Goal: Information Seeking & Learning: Learn about a topic

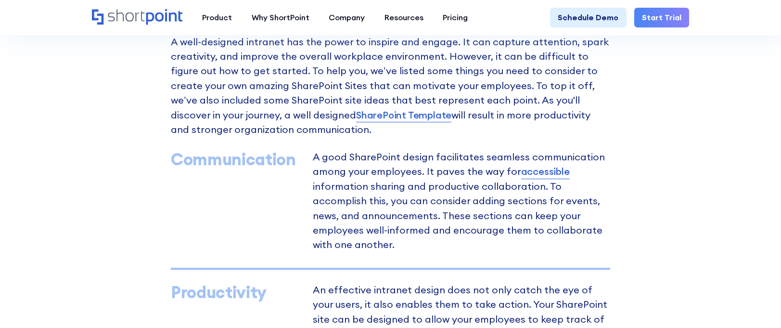
scroll to position [551, 0]
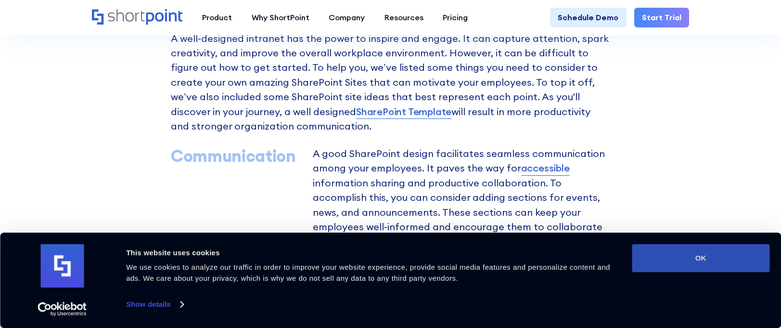
click at [655, 268] on button "OK" at bounding box center [701, 258] width 138 height 28
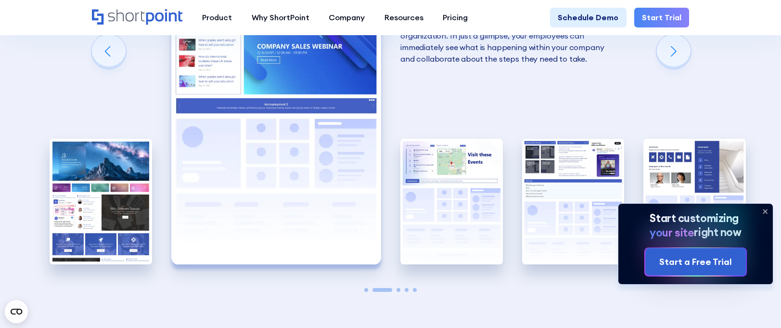
scroll to position [1754, 0]
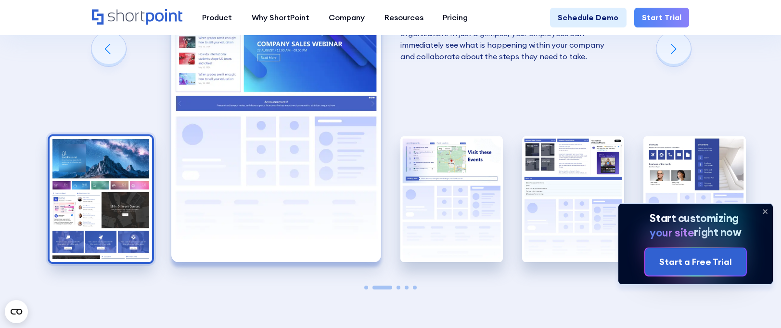
click at [127, 174] on img "1 / 5" at bounding box center [101, 199] width 102 height 126
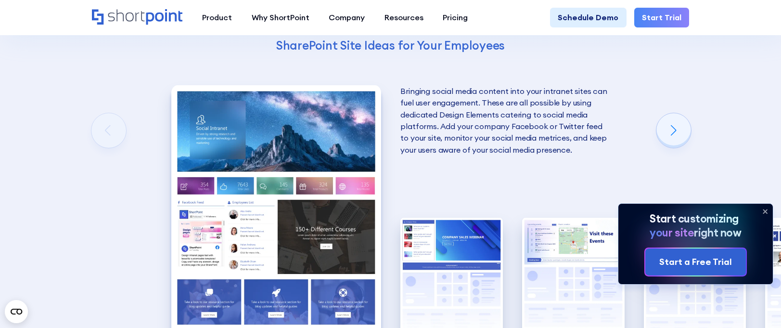
scroll to position [1674, 0]
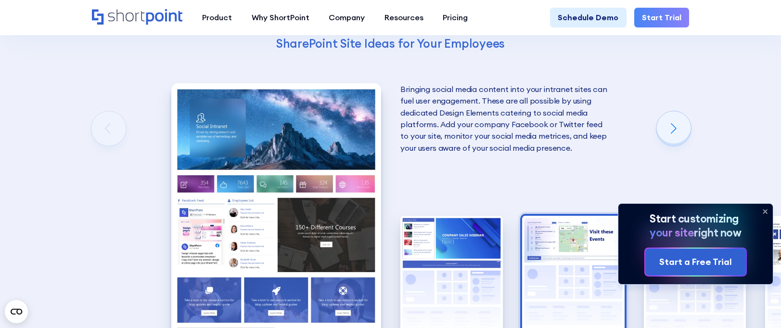
click at [574, 252] on img "3 / 5" at bounding box center [573, 279] width 102 height 126
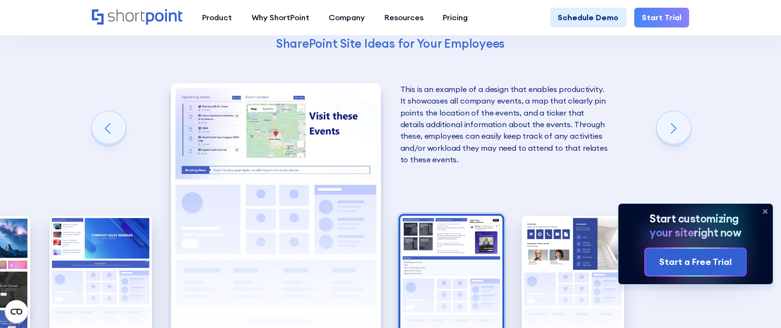
click at [454, 254] on img "4 / 5" at bounding box center [451, 279] width 102 height 126
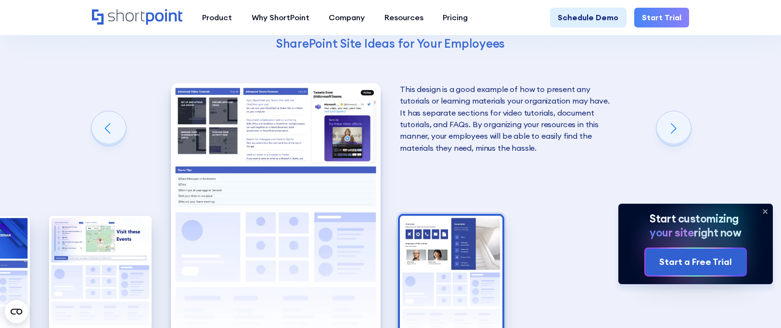
click at [455, 254] on img "5 / 5" at bounding box center [451, 279] width 102 height 126
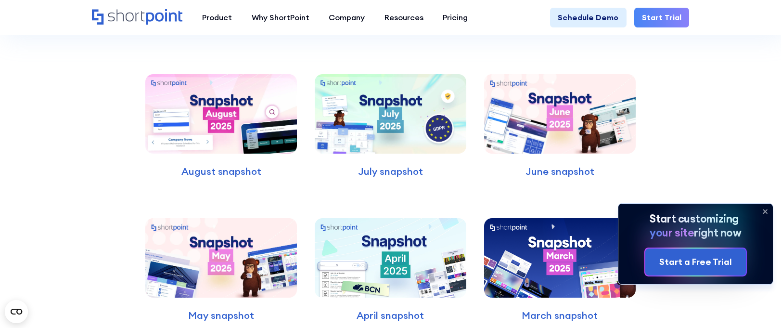
scroll to position [2549, 0]
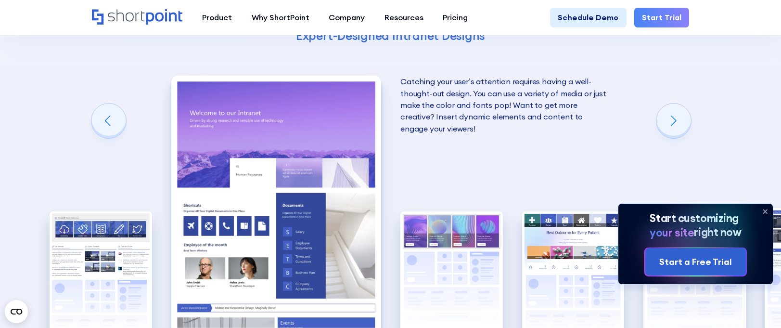
scroll to position [1617, 0]
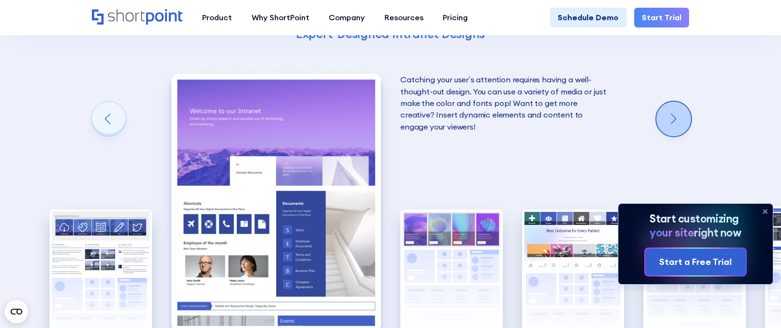
click at [672, 104] on div "Next slide" at bounding box center [673, 119] width 35 height 35
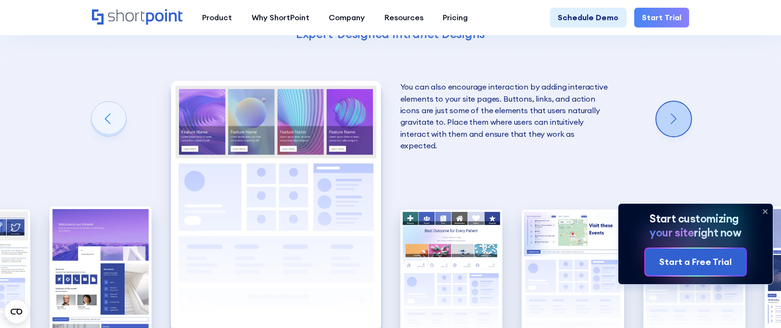
click at [673, 104] on div "Next slide" at bounding box center [673, 119] width 35 height 35
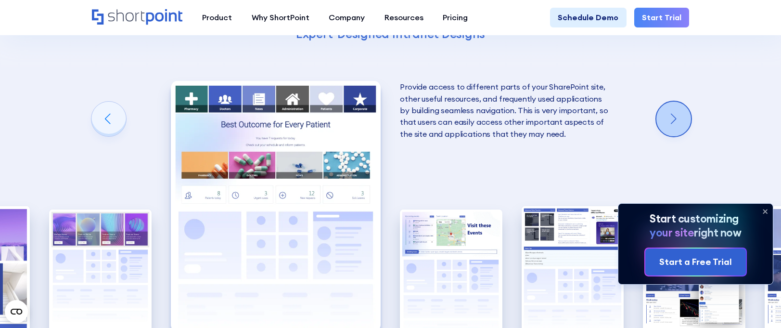
click at [673, 103] on div "Next slide" at bounding box center [673, 119] width 35 height 35
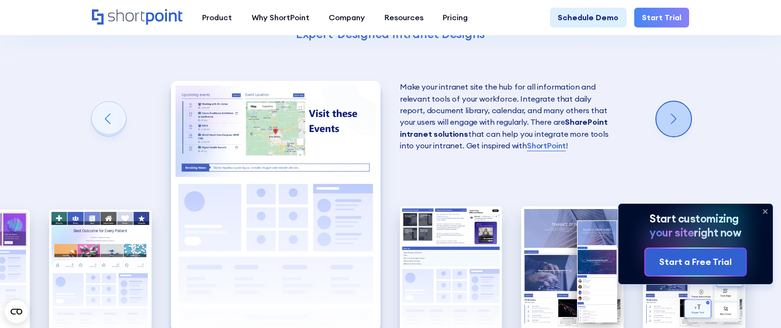
click at [667, 106] on div "Next slide" at bounding box center [673, 119] width 35 height 35
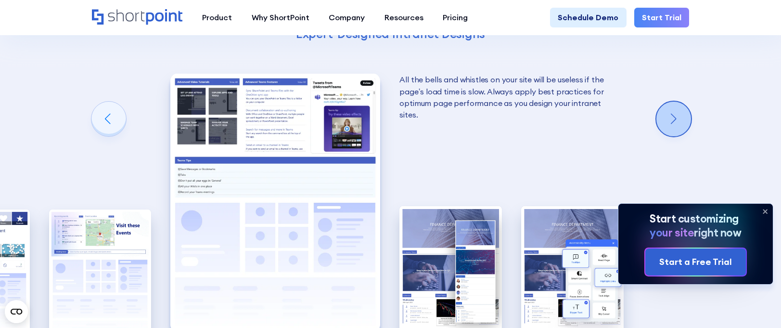
click at [667, 106] on div "Next slide" at bounding box center [673, 119] width 35 height 35
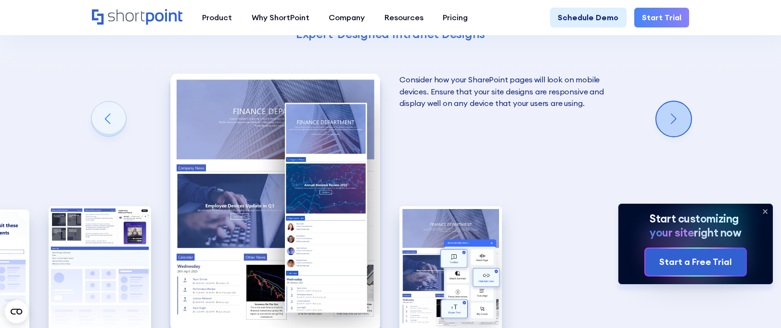
click at [667, 106] on div "Next slide" at bounding box center [673, 119] width 35 height 35
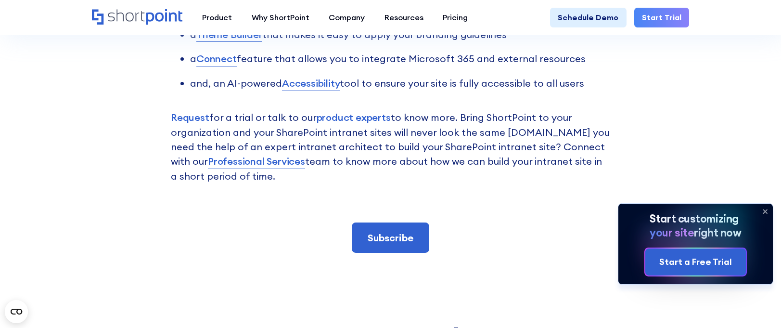
scroll to position [2603, 0]
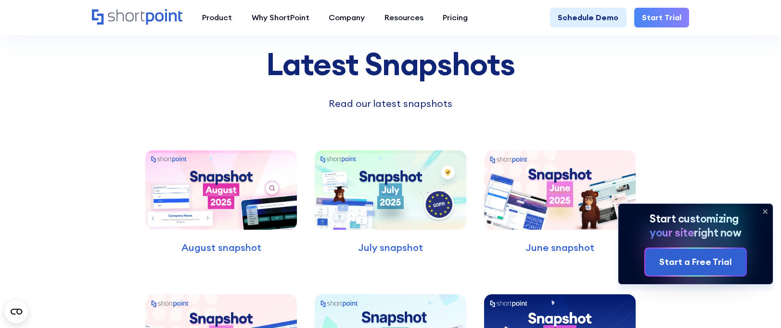
click at [403, 177] on img at bounding box center [391, 189] width 152 height 79
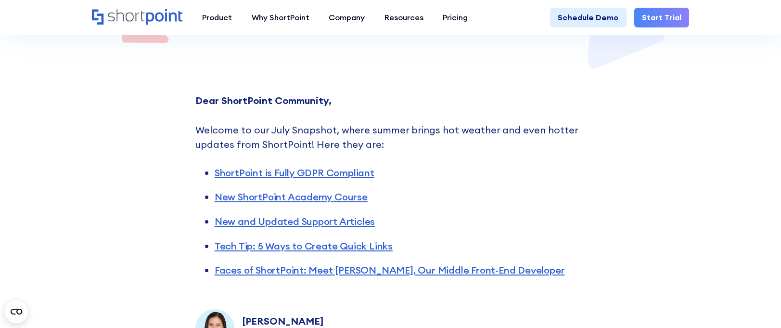
scroll to position [361, 0]
